Goal: Check status: Check status

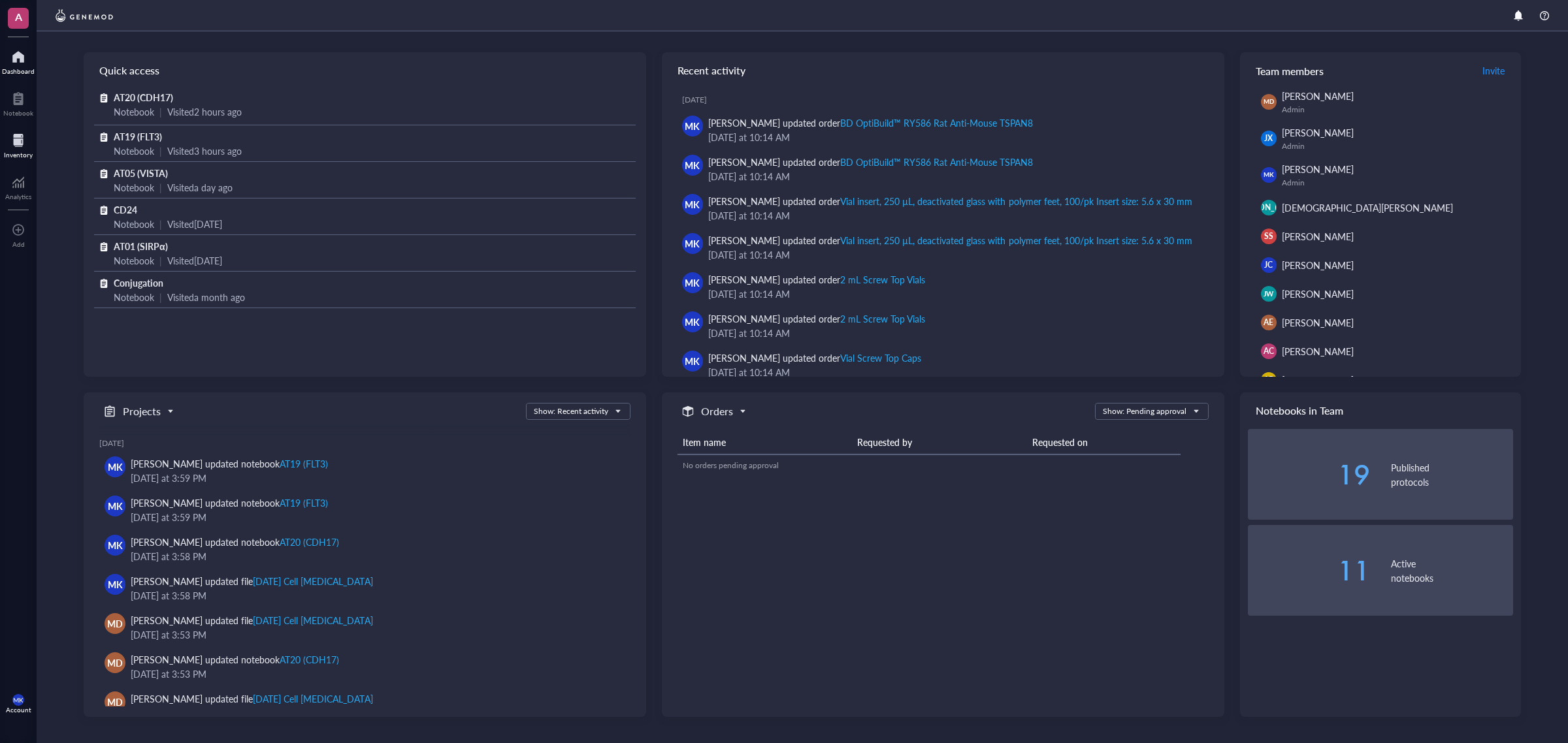
click at [12, 141] on div at bounding box center [18, 140] width 29 height 21
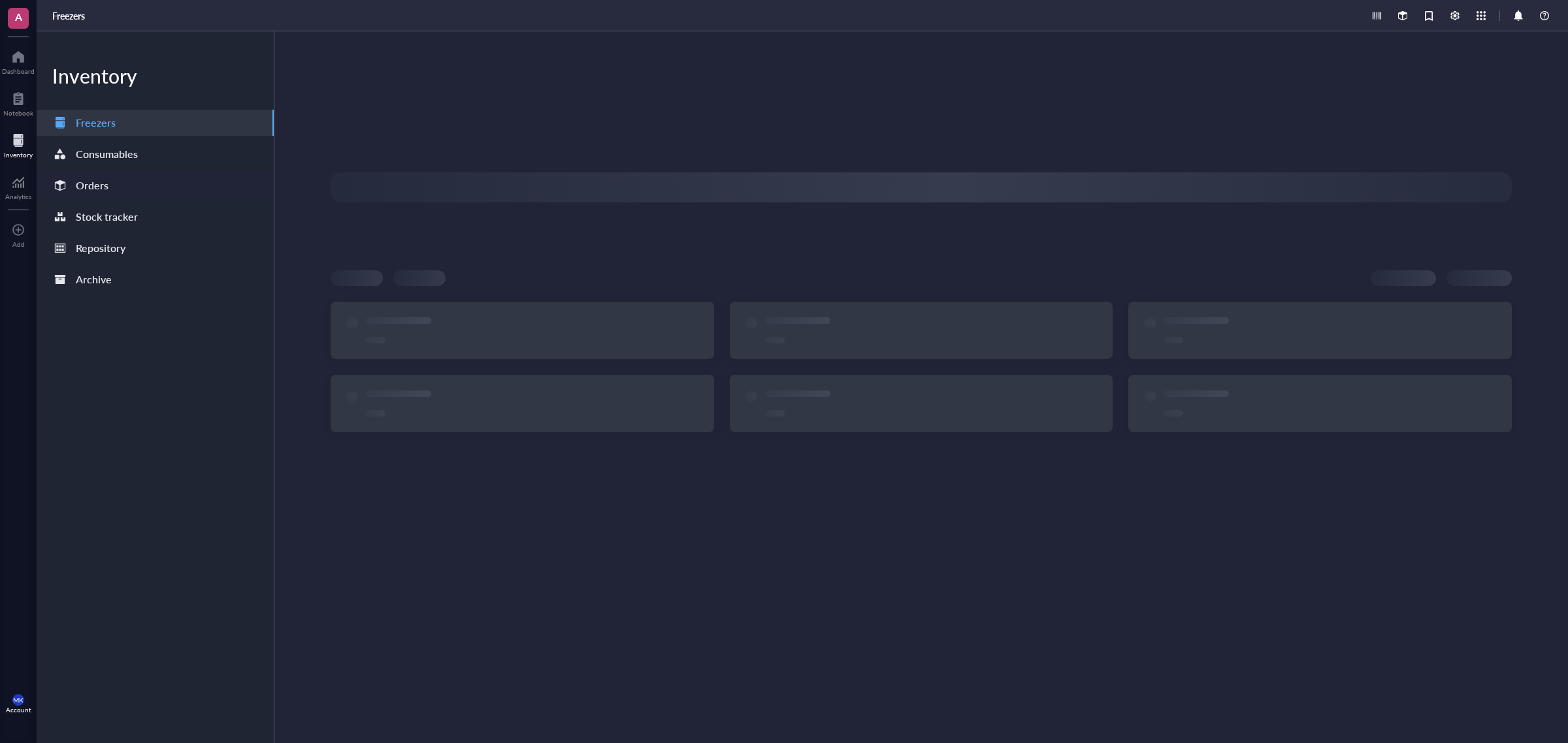
click at [121, 190] on div "Orders" at bounding box center [155, 185] width 237 height 26
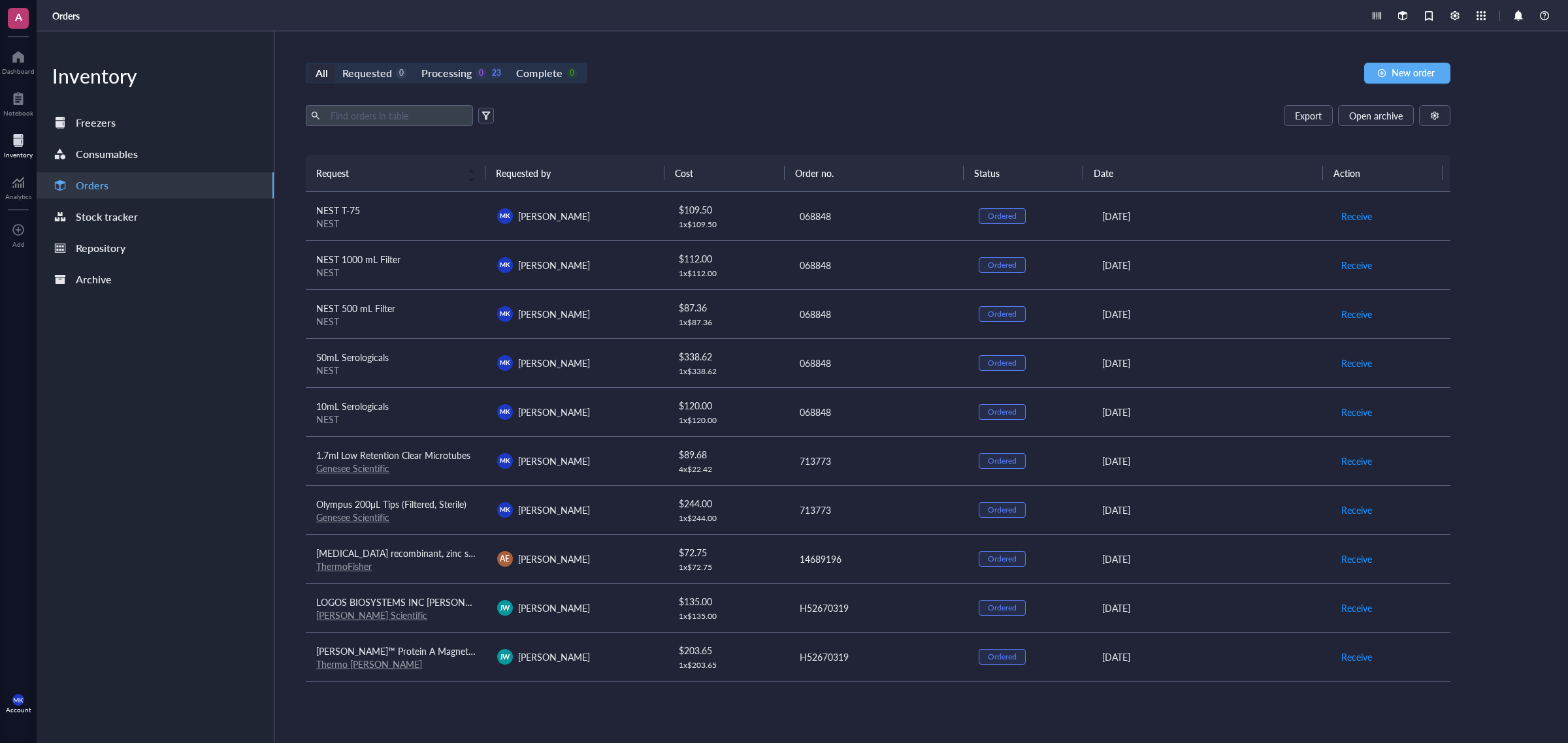
scroll to position [163, 0]
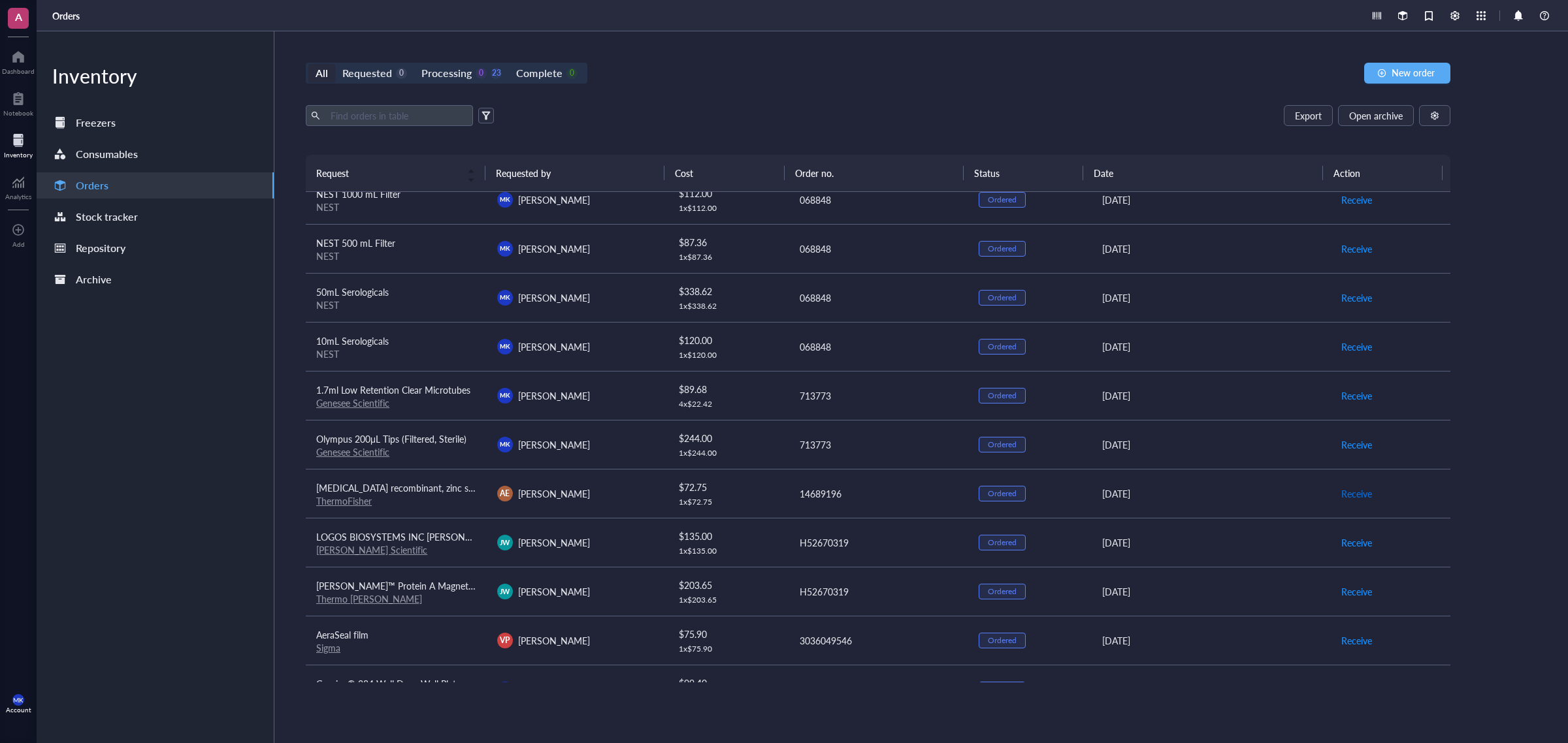
click at [1350, 495] on span "Receive" at bounding box center [1357, 494] width 30 height 14
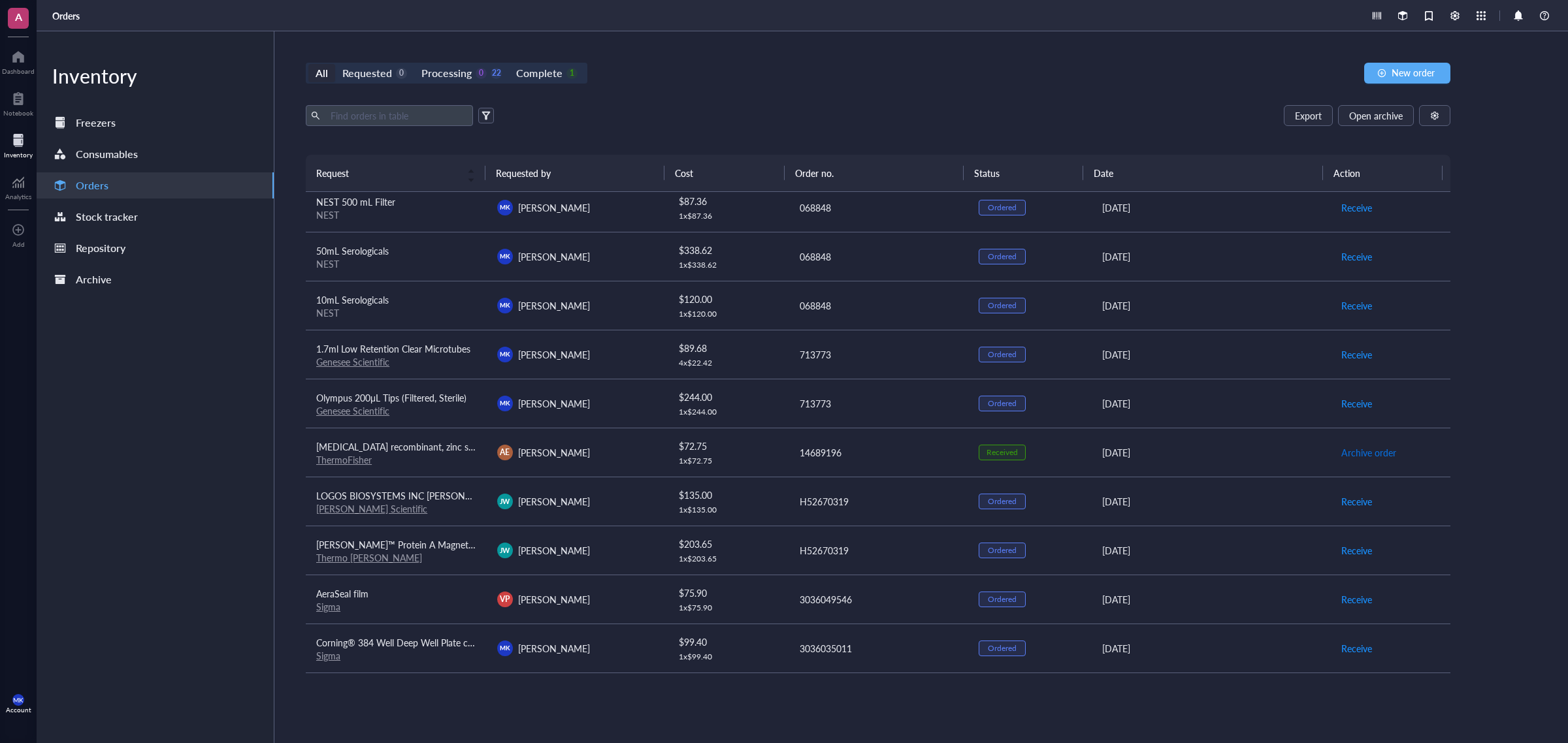
scroll to position [245, 0]
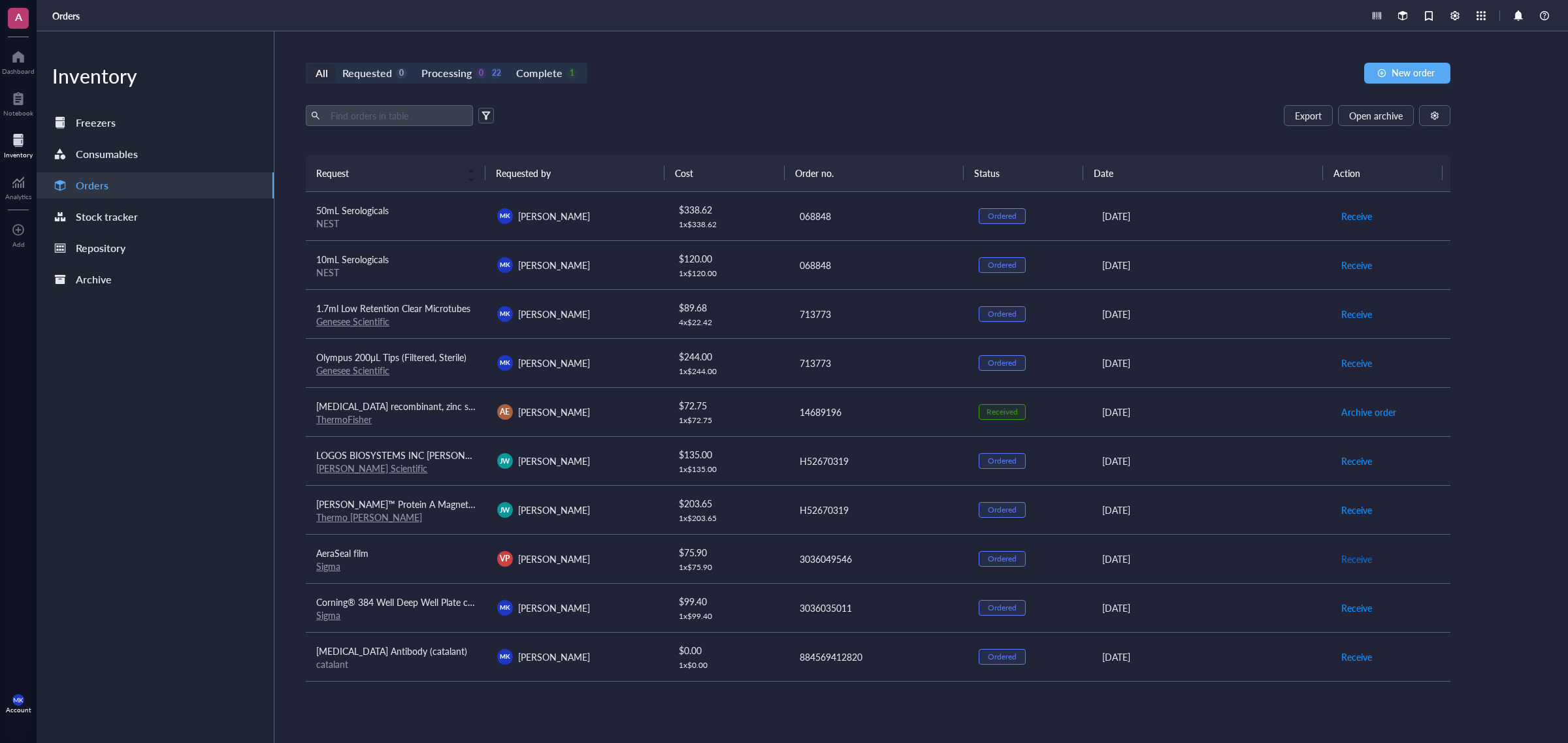
click at [1348, 559] on span "Receive" at bounding box center [1357, 559] width 30 height 14
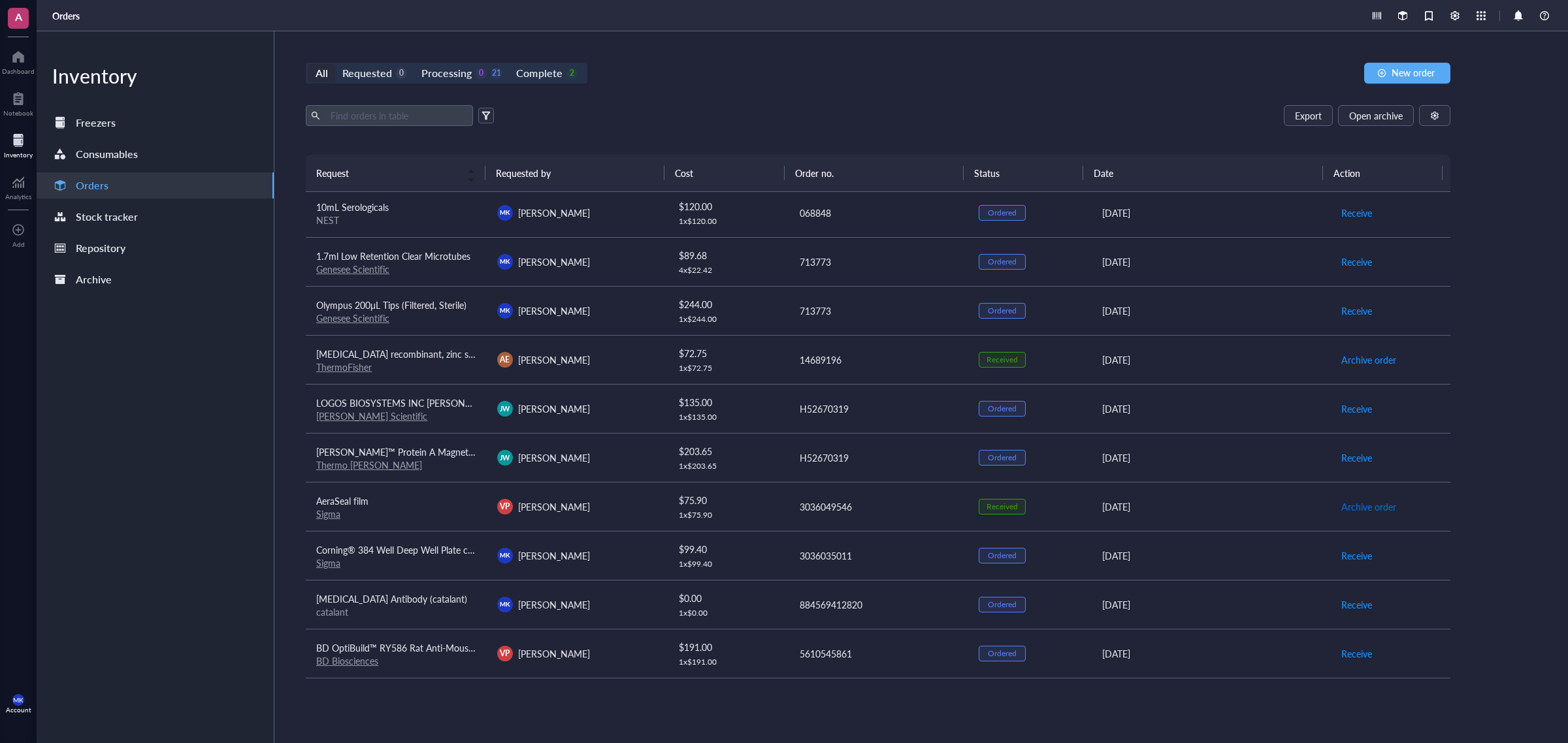
scroll to position [327, 0]
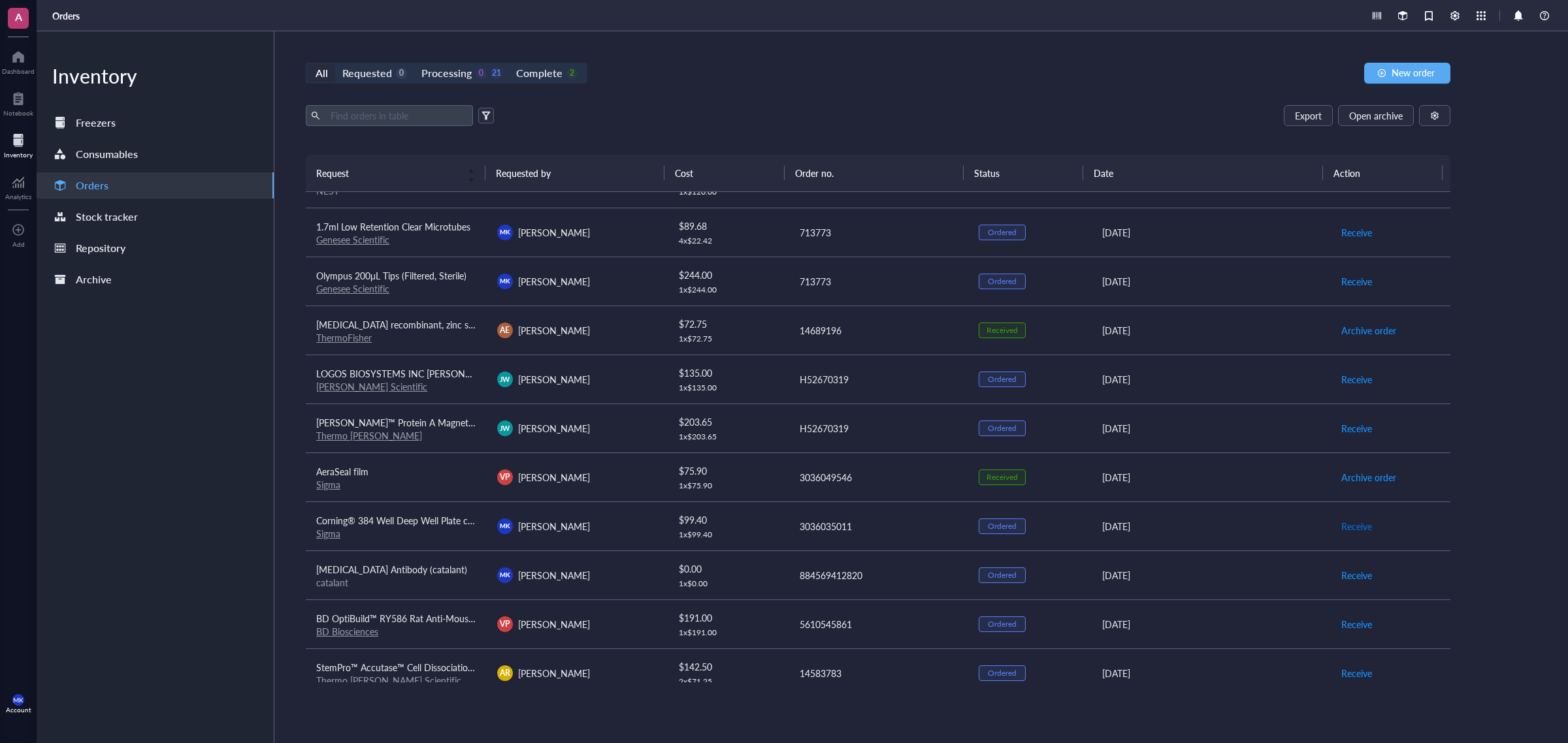
click at [1347, 525] on span "Receive" at bounding box center [1357, 526] width 30 height 14
click at [1365, 333] on span "Archive order" at bounding box center [1368, 330] width 55 height 14
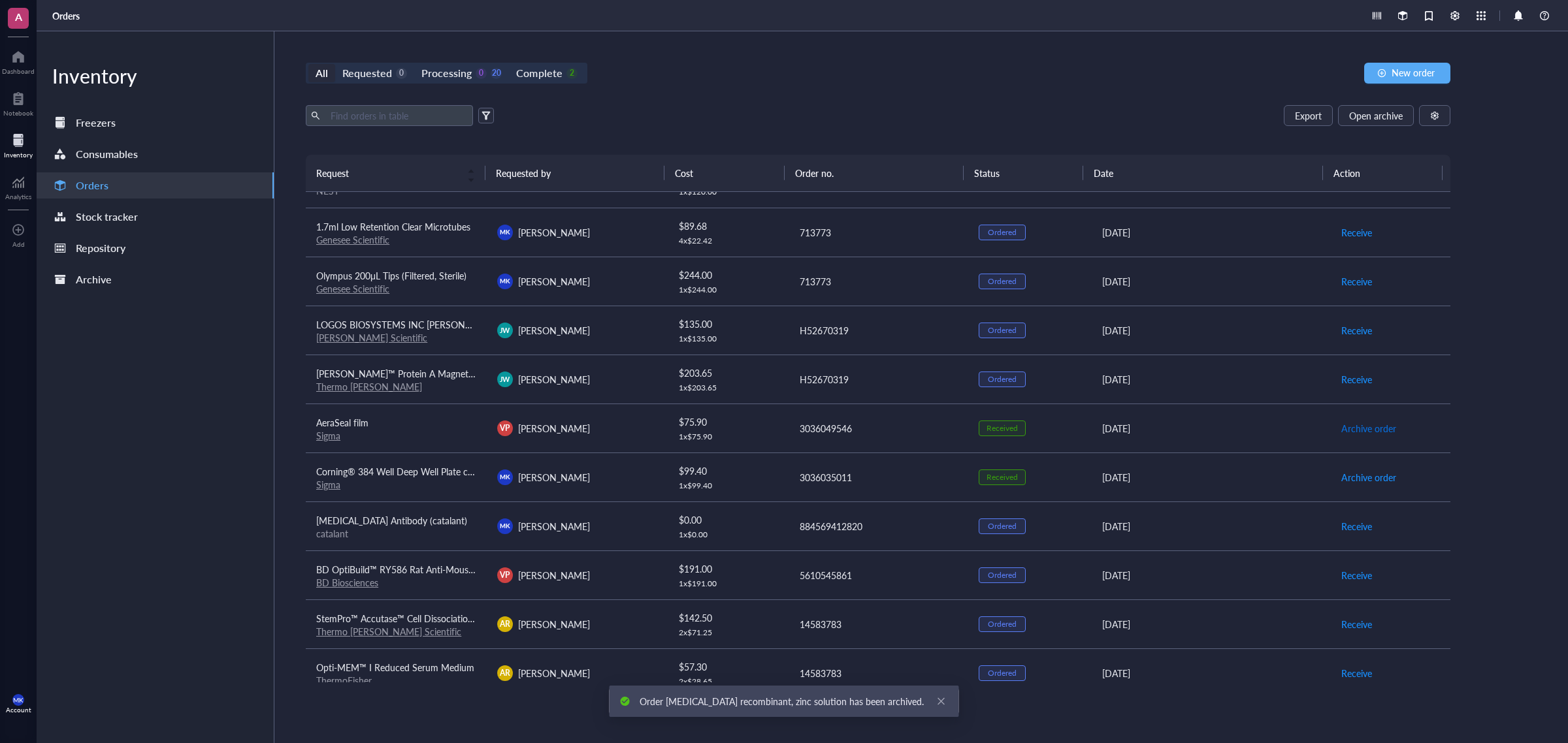
click at [1366, 426] on span "Archive order" at bounding box center [1368, 429] width 55 height 14
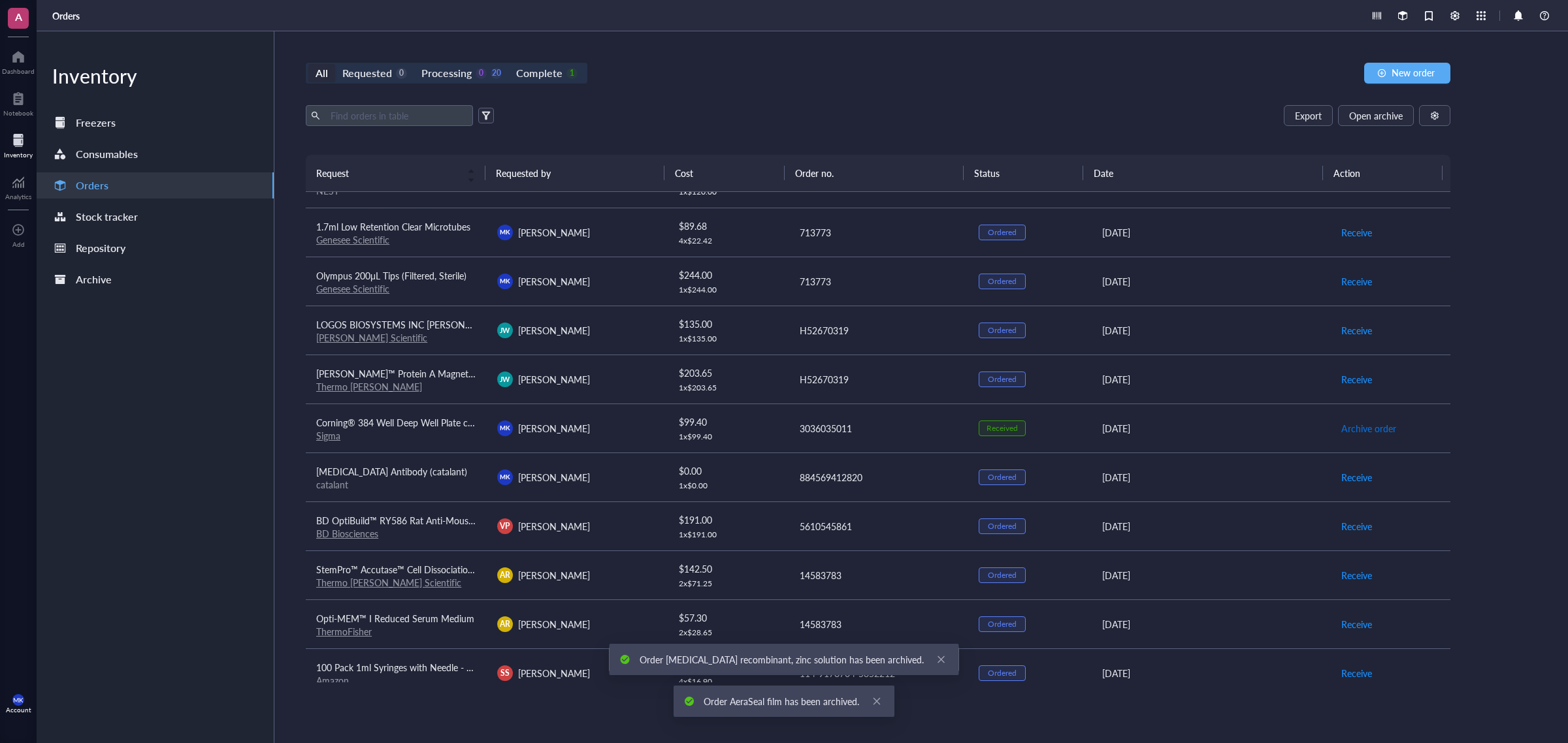
click at [1355, 427] on span "Archive order" at bounding box center [1368, 429] width 55 height 14
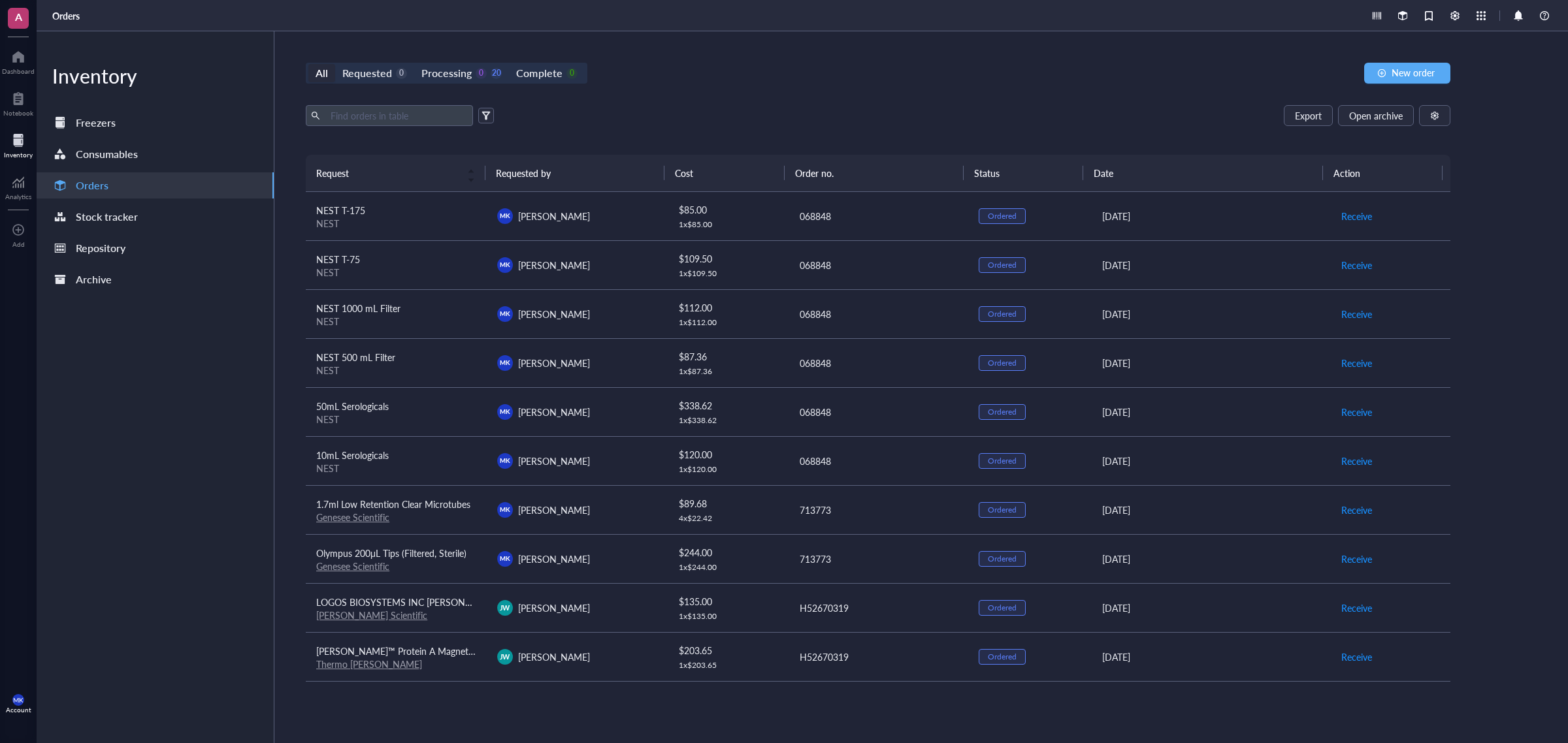
scroll to position [0, 0]
click at [1391, 123] on button "Open archive" at bounding box center [1376, 115] width 76 height 21
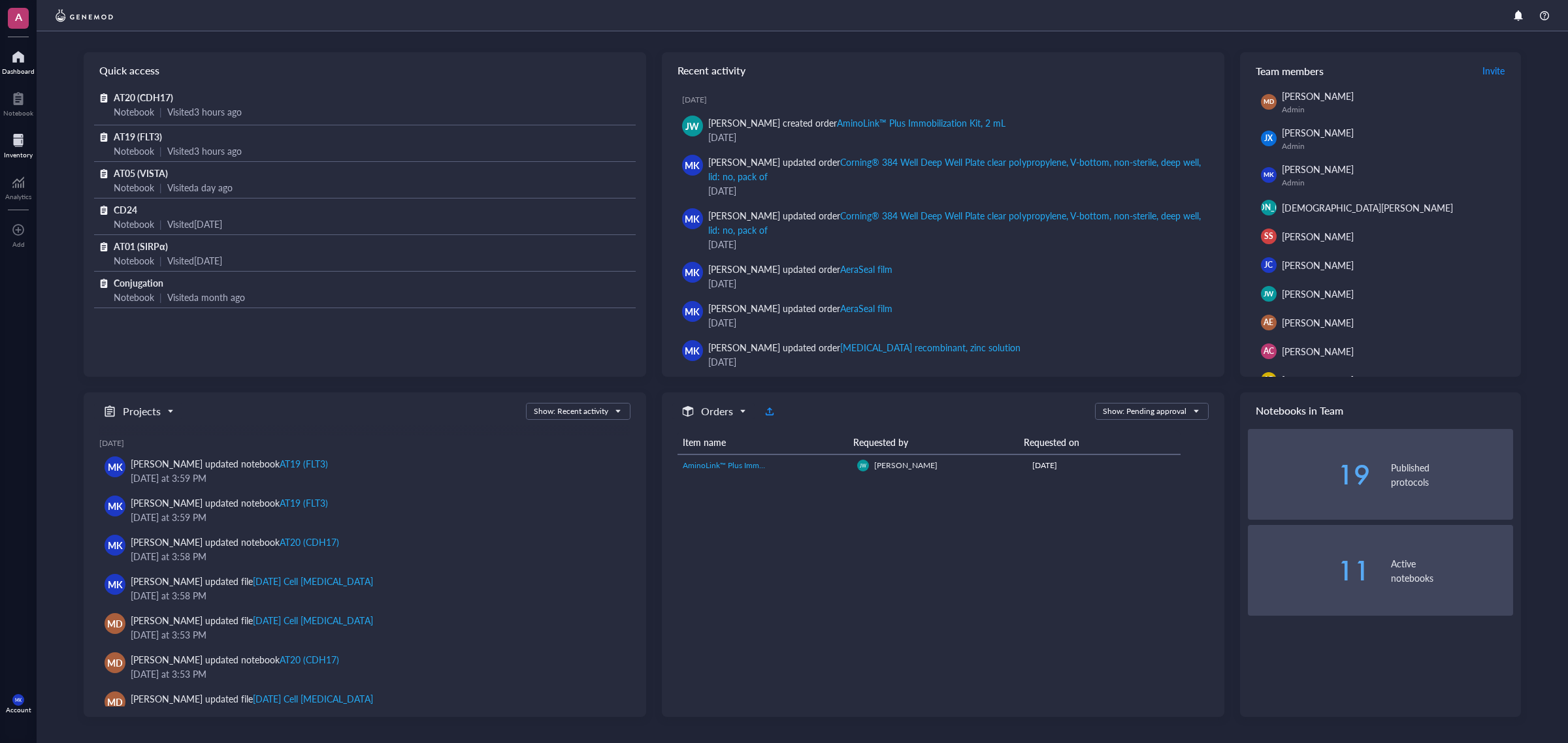
click at [20, 152] on div "Inventory" at bounding box center [18, 155] width 29 height 8
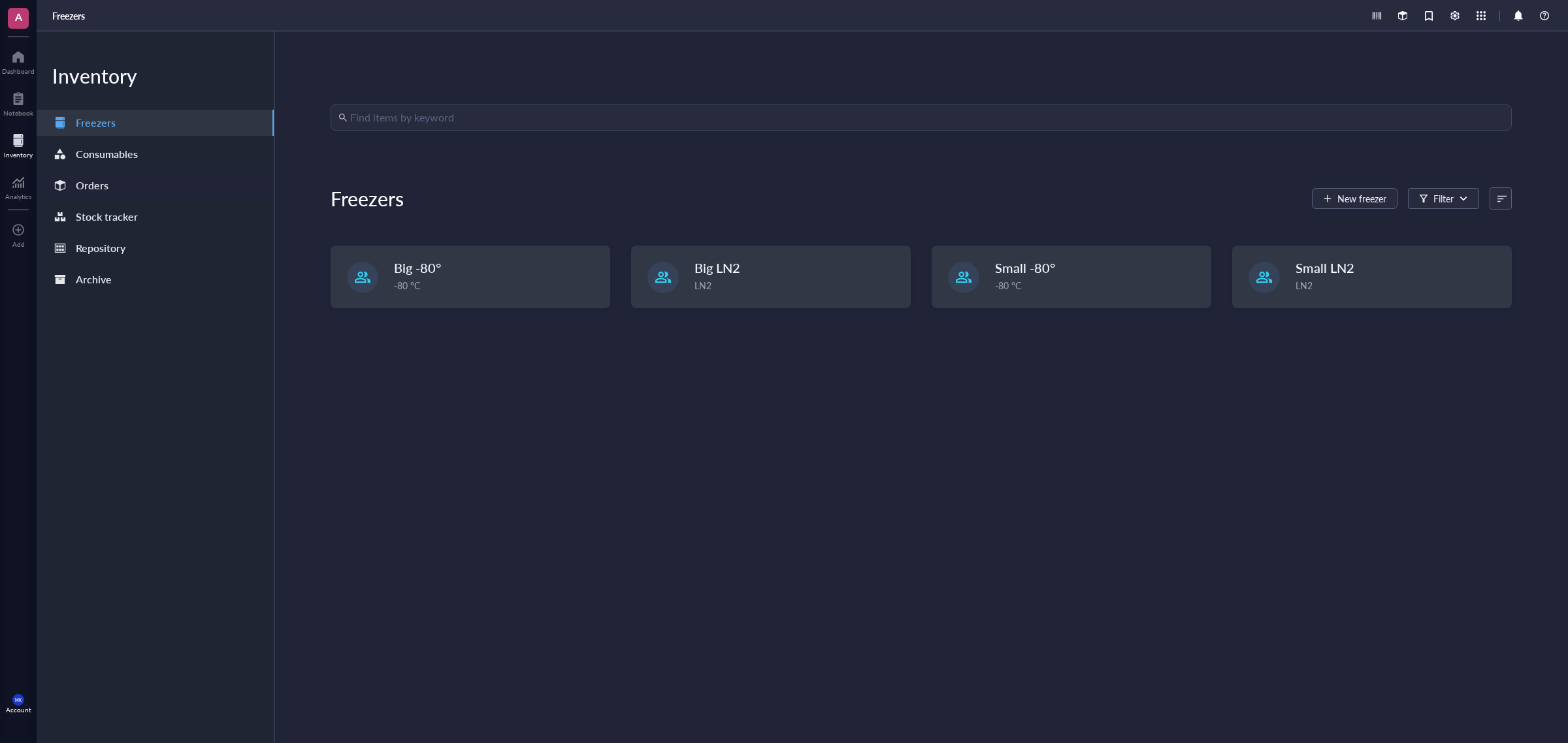
click at [133, 187] on div "Orders" at bounding box center [155, 185] width 237 height 26
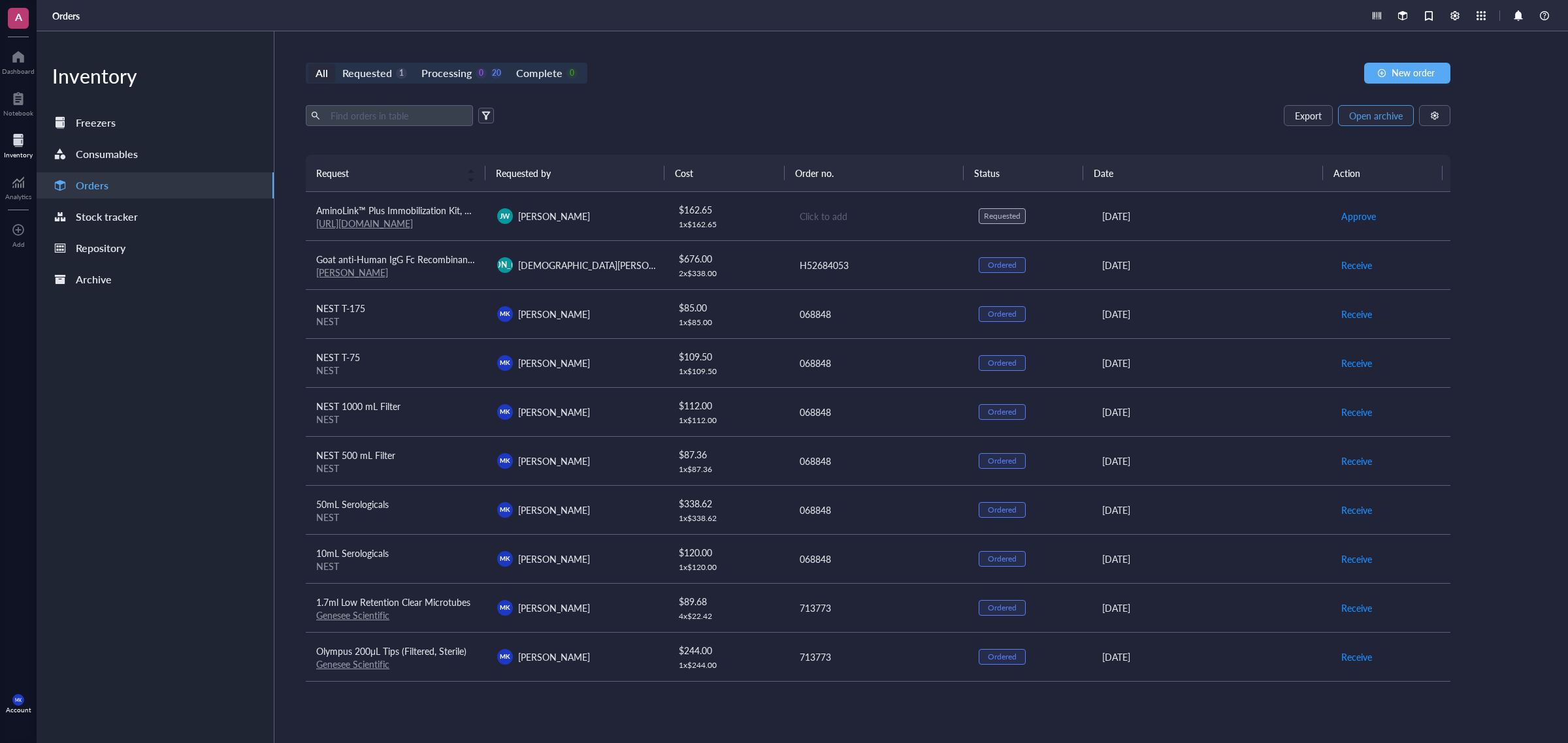
click at [1384, 113] on span "Open archive" at bounding box center [1376, 115] width 54 height 11
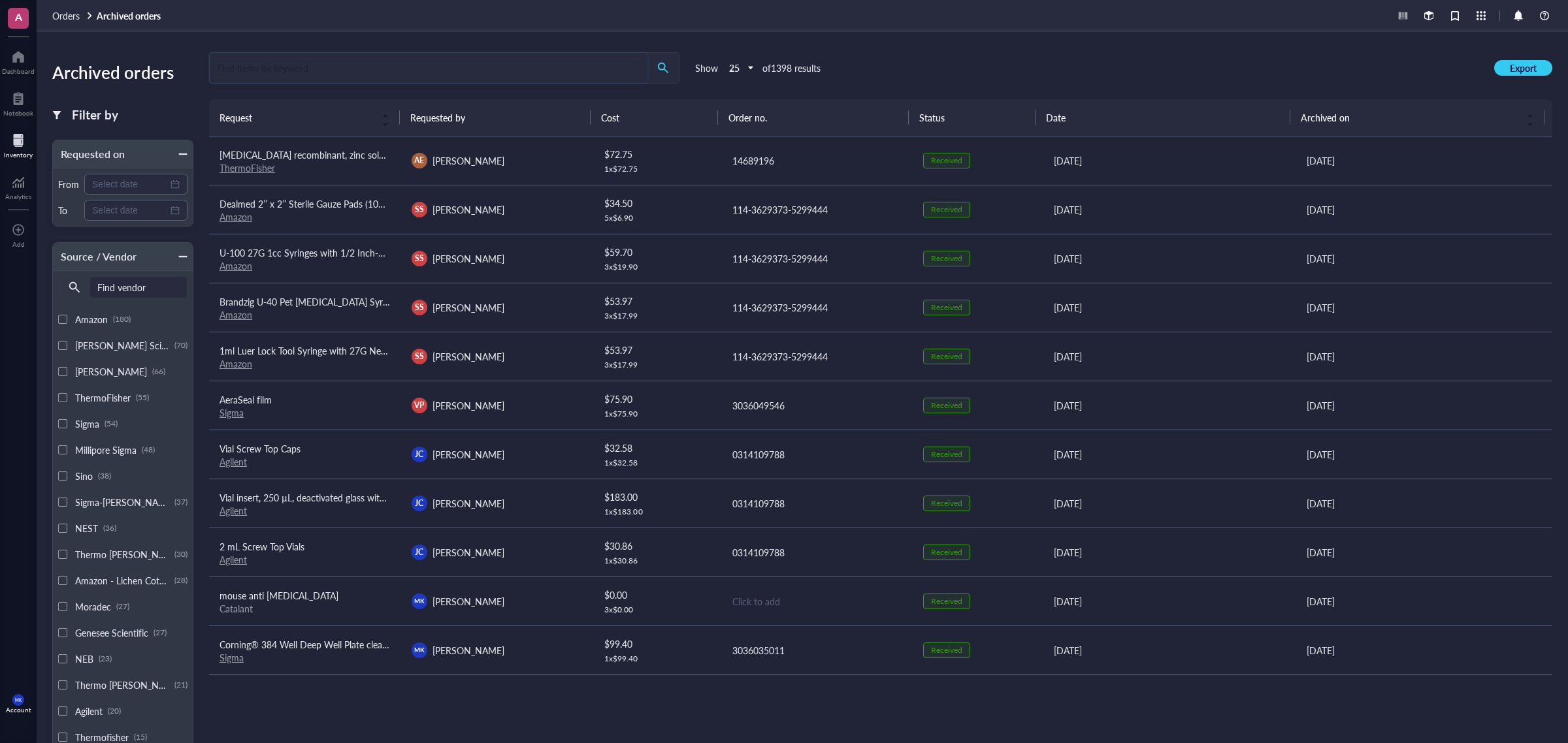
click at [413, 57] on input "search" at bounding box center [428, 68] width 438 height 30
type input "plas"
